Goal: Complete application form

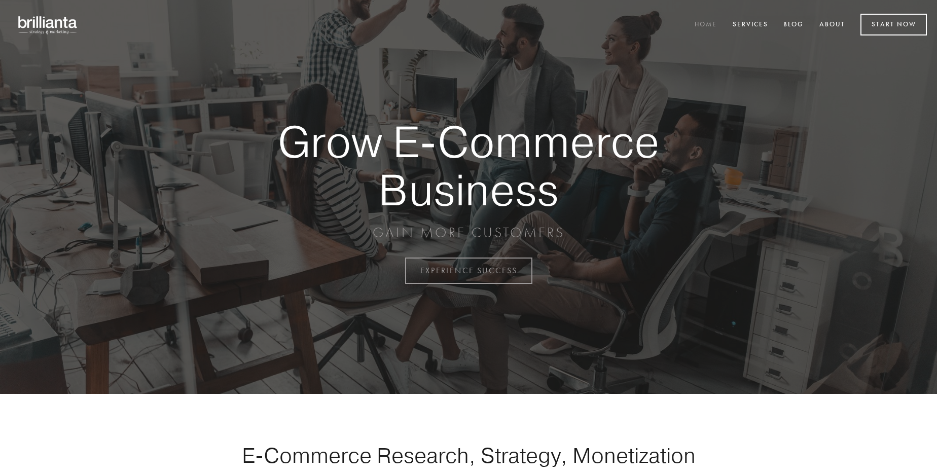
scroll to position [2658, 0]
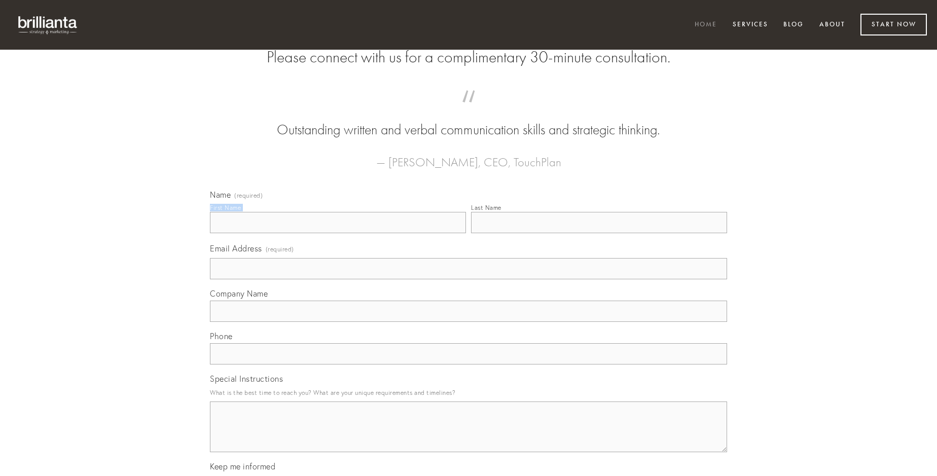
type input "[PERSON_NAME]"
click at [599, 233] on input "Last Name" at bounding box center [599, 222] width 256 height 21
type input "[PERSON_NAME]"
click at [469, 279] on input "Email Address (required)" at bounding box center [468, 268] width 517 height 21
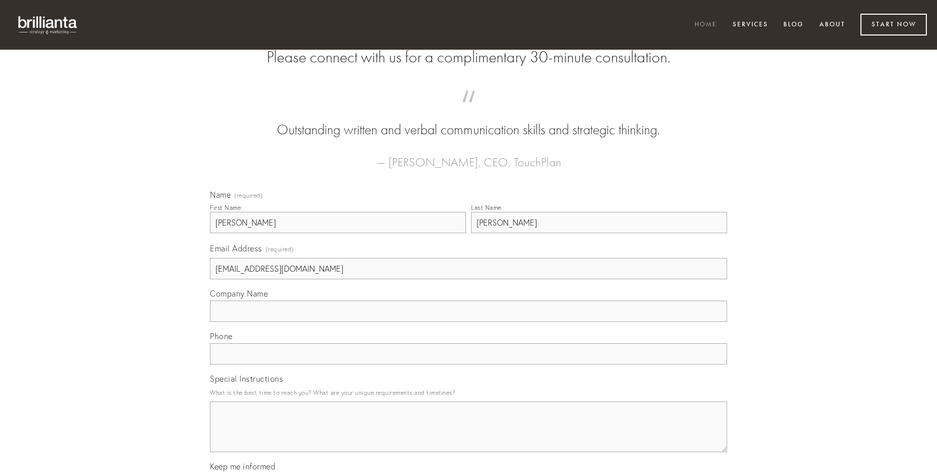
type input "[EMAIL_ADDRESS][DOMAIN_NAME]"
click at [469, 322] on input "Company Name" at bounding box center [468, 311] width 517 height 21
type input "iure"
click at [469, 365] on input "text" at bounding box center [468, 353] width 517 height 21
click at [469, 436] on textarea "Special Instructions" at bounding box center [468, 427] width 517 height 51
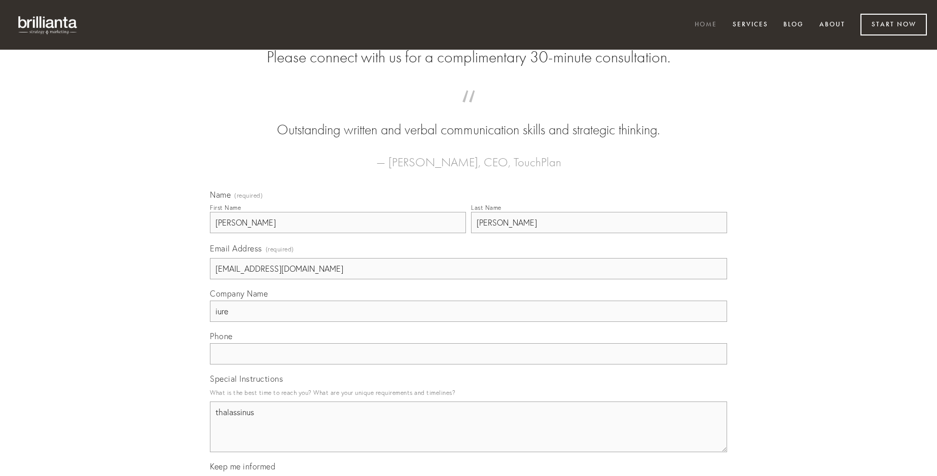
type textarea "thalassinus"
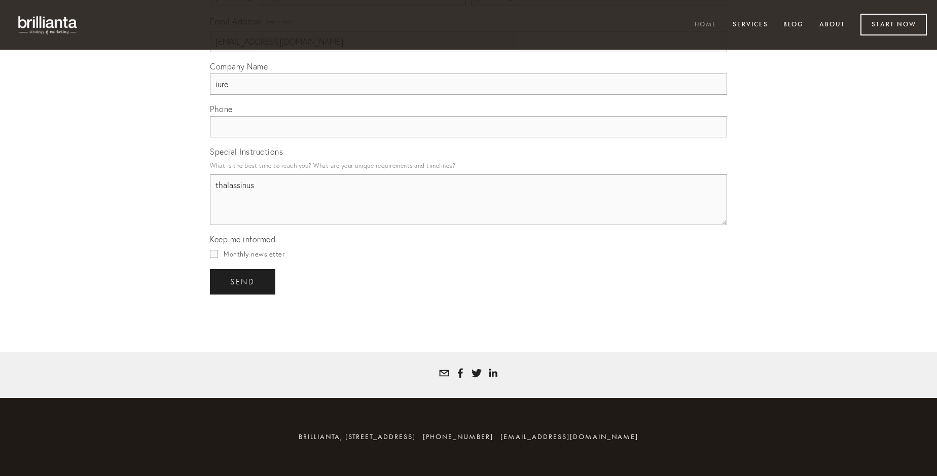
click at [243, 281] on span "send" at bounding box center [242, 281] width 25 height 9
